Goal: Check status: Check status

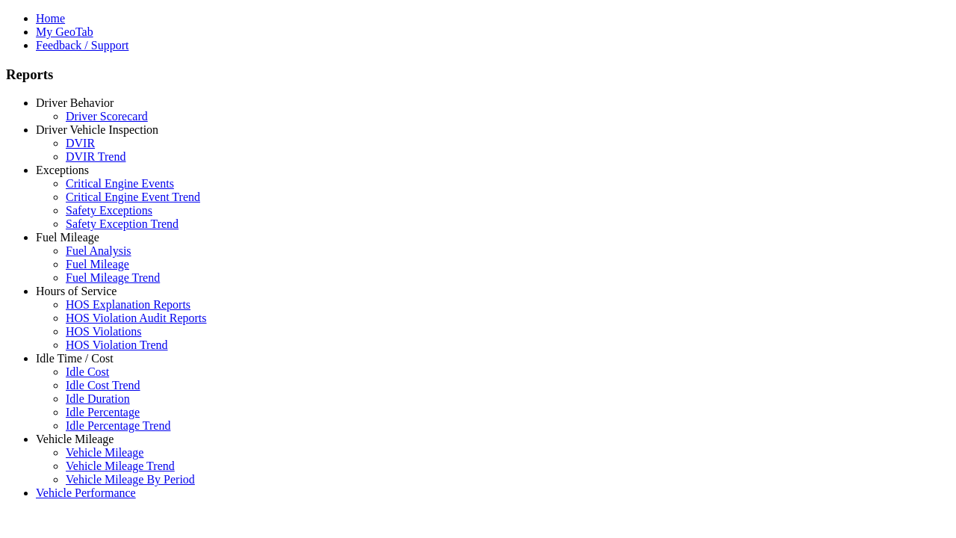
click at [86, 297] on link "Hours of Service" at bounding box center [76, 291] width 81 height 13
click at [97, 311] on link "HOS Explanation Reports" at bounding box center [128, 304] width 125 height 13
type input "**********"
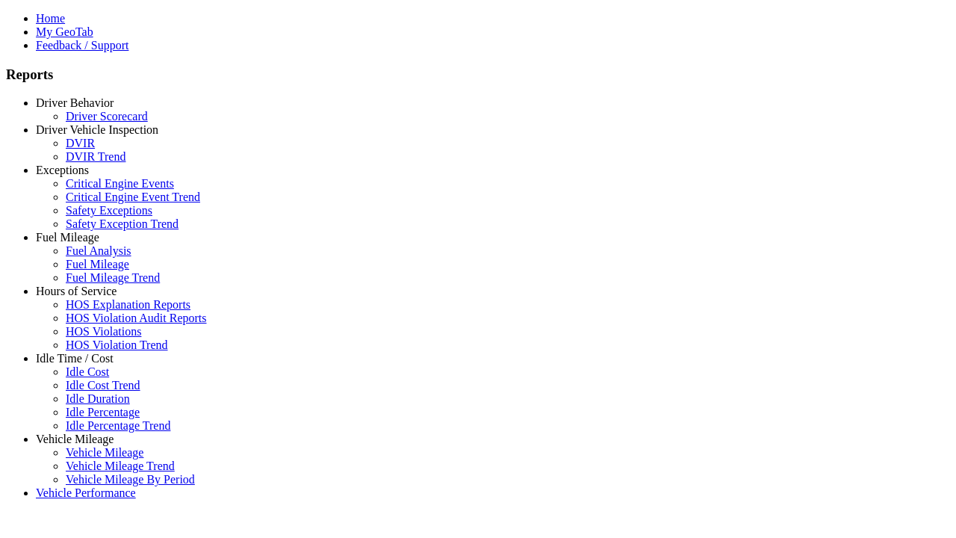
type input "*********"
